Goal: Information Seeking & Learning: Learn about a topic

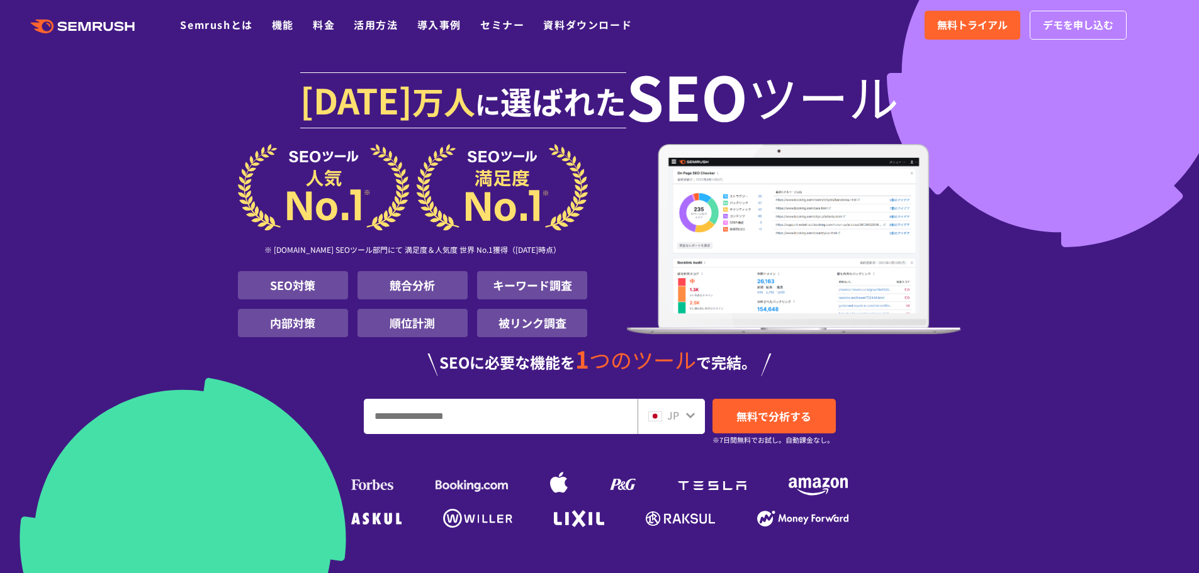
click at [450, 412] on input "URL、キーワードを入力してください" at bounding box center [500, 417] width 273 height 34
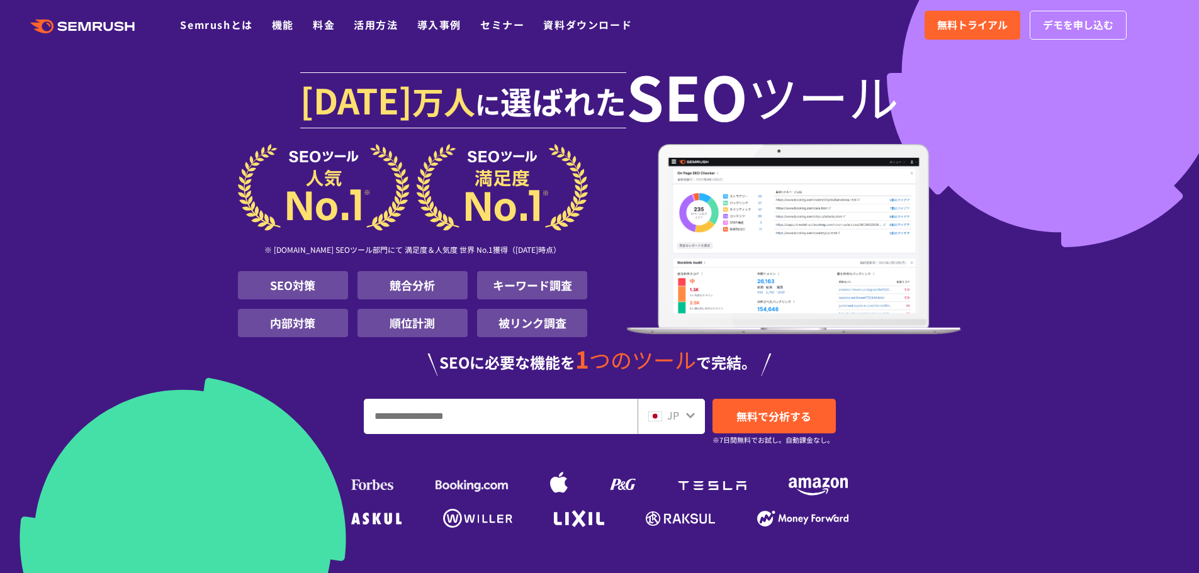
click at [450, 412] on input "URL、キーワードを入力してください" at bounding box center [500, 417] width 273 height 34
type input "**********"
click at [750, 403] on link "無料で分析する" at bounding box center [774, 416] width 123 height 35
